Goal: Use online tool/utility: Utilize a website feature to perform a specific function

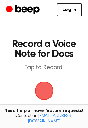
click at [42, 91] on span "button" at bounding box center [44, 91] width 22 height 22
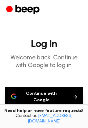
click at [40, 92] on button "Continue with Google" at bounding box center [44, 97] width 78 height 20
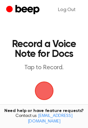
click at [43, 91] on span "button" at bounding box center [43, 91] width 23 height 23
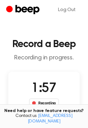
click at [36, 102] on div "Recording" at bounding box center [44, 103] width 30 height 9
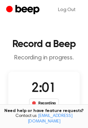
click at [41, 103] on div "Recording" at bounding box center [44, 103] width 30 height 9
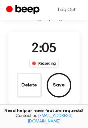
scroll to position [41, 0]
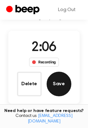
click at [60, 85] on button "Save" at bounding box center [59, 84] width 25 height 25
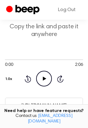
click at [47, 78] on icon "Play Audio" at bounding box center [44, 79] width 16 height 16
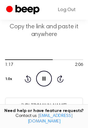
drag, startPoint x: 71, startPoint y: 105, endPoint x: 16, endPoint y: 105, distance: 54.9
click at [16, 105] on input "[URL][DOMAIN_NAME]" at bounding box center [44, 105] width 78 height 15
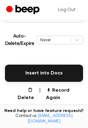
scroll to position [130, 0]
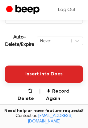
click at [36, 77] on button "Insert into Docs" at bounding box center [44, 74] width 78 height 17
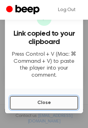
click at [47, 100] on button "Close" at bounding box center [44, 103] width 68 height 14
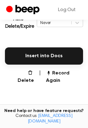
scroll to position [150, 0]
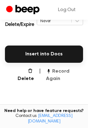
click at [70, 72] on button "Record Again" at bounding box center [64, 75] width 37 height 15
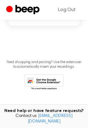
scroll to position [70, 0]
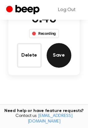
click at [64, 60] on button "Save" at bounding box center [59, 55] width 25 height 25
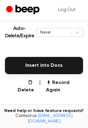
scroll to position [139, 0]
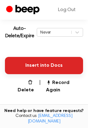
click at [49, 63] on button "Insert into Docs" at bounding box center [44, 65] width 78 height 17
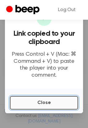
click at [39, 104] on button "Close" at bounding box center [44, 103] width 68 height 14
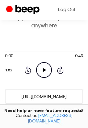
scroll to position [49, 0]
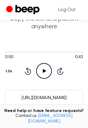
click at [43, 69] on icon "Play Audio" at bounding box center [44, 71] width 16 height 16
click at [6, 70] on button "1.0x" at bounding box center [10, 71] width 10 height 10
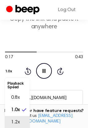
scroll to position [49, 0]
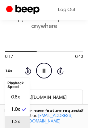
click at [25, 122] on li "1.2x" at bounding box center [17, 122] width 25 height 12
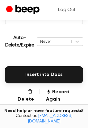
scroll to position [130, 0]
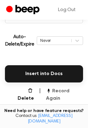
click at [77, 93] on button "Record Again" at bounding box center [64, 95] width 37 height 15
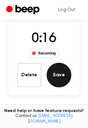
click at [59, 71] on button "Save" at bounding box center [59, 75] width 25 height 25
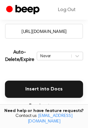
scroll to position [130, 0]
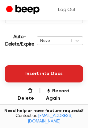
click at [52, 75] on button "Insert into Docs" at bounding box center [44, 73] width 78 height 17
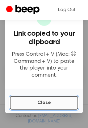
click at [30, 101] on button "Close" at bounding box center [44, 103] width 68 height 14
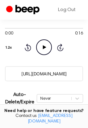
scroll to position [71, 0]
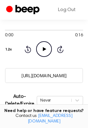
click at [45, 47] on icon "Play Audio" at bounding box center [44, 49] width 16 height 16
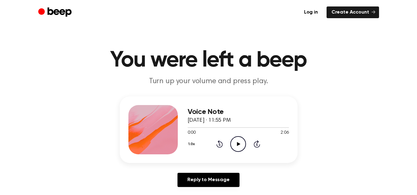
click at [238, 142] on icon "Play Audio" at bounding box center [238, 144] width 16 height 16
click at [194, 127] on div at bounding box center [237, 127] width 101 height 5
click at [202, 127] on div at bounding box center [237, 127] width 101 height 5
